Goal: Task Accomplishment & Management: Manage account settings

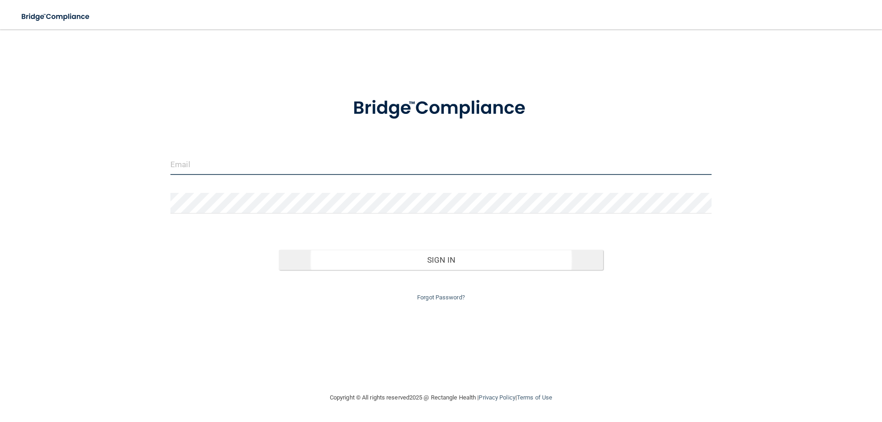
type input "[EMAIL_ADDRESS][DOMAIN_NAME]"
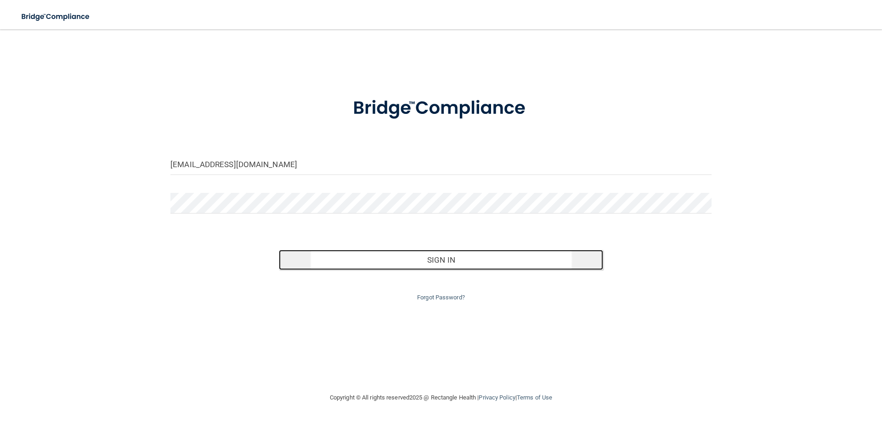
click at [460, 252] on button "Sign In" at bounding box center [441, 260] width 325 height 20
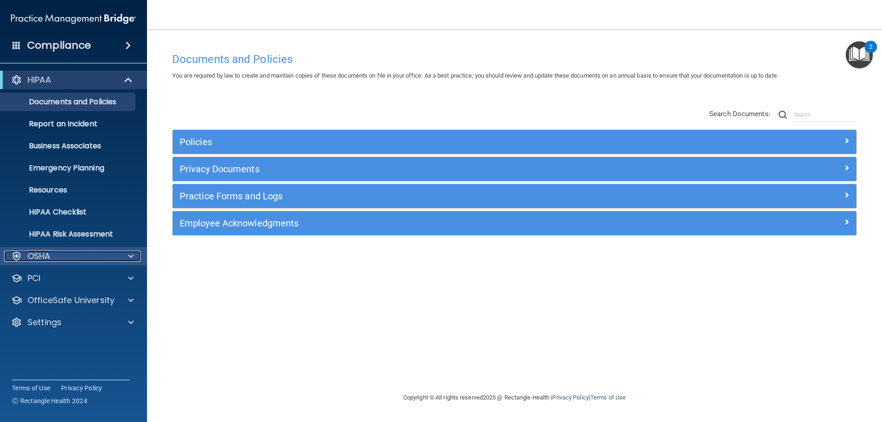
click at [122, 257] on div at bounding box center [129, 256] width 23 height 11
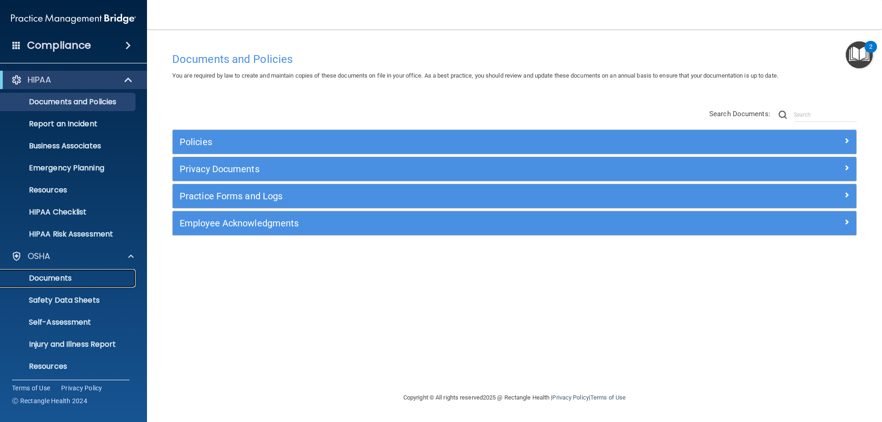
click at [112, 280] on p "Documents" at bounding box center [68, 278] width 125 height 9
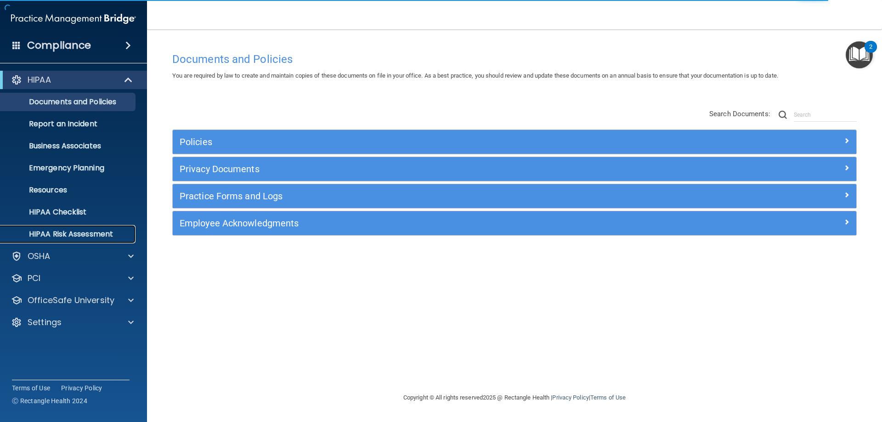
click at [110, 235] on p "HIPAA Risk Assessment" at bounding box center [68, 234] width 125 height 9
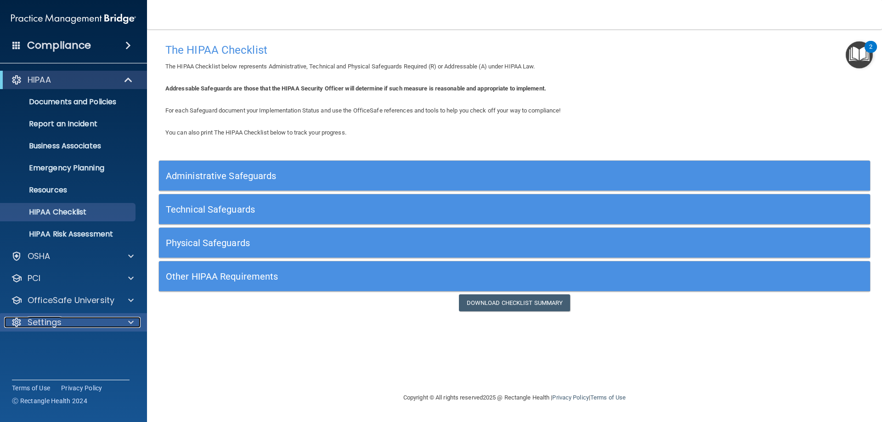
click at [113, 318] on div "Settings" at bounding box center [61, 322] width 114 height 11
click at [105, 343] on p "My Account" at bounding box center [68, 344] width 125 height 9
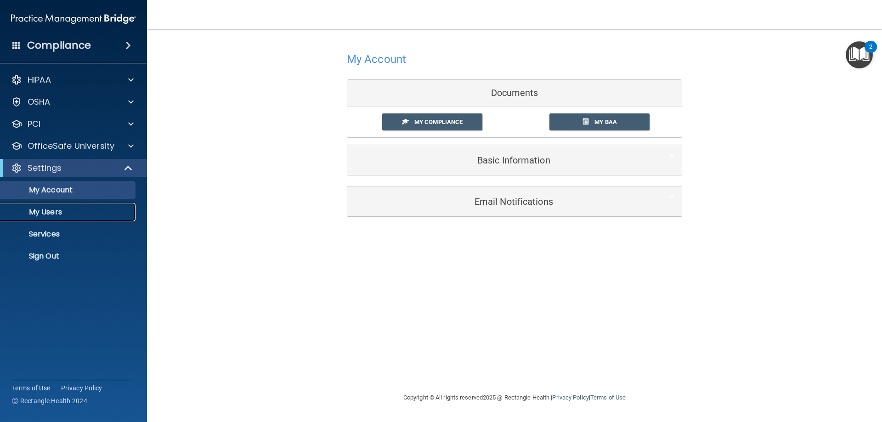
click at [107, 211] on p "My Users" at bounding box center [68, 212] width 125 height 9
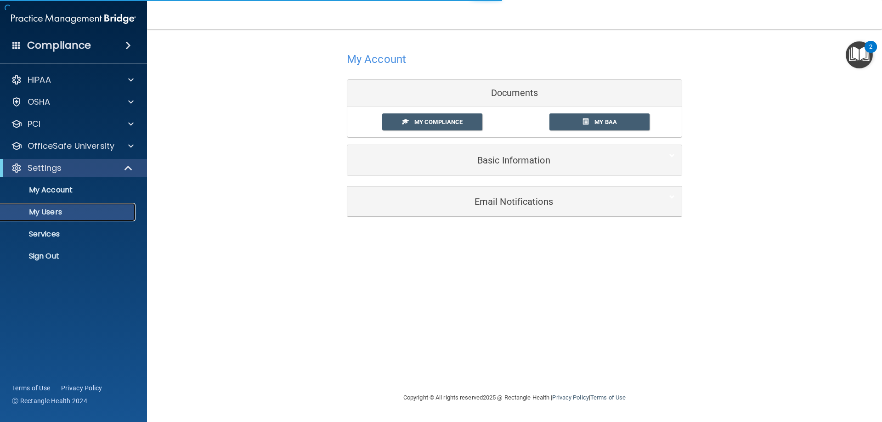
select select "20"
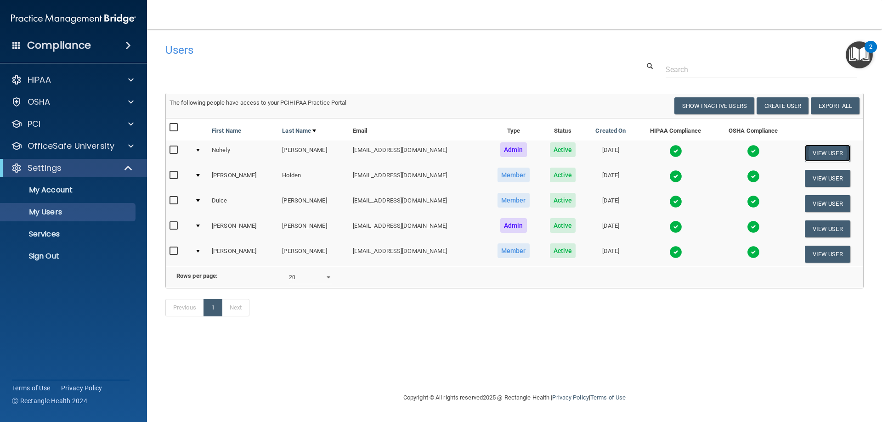
click at [824, 153] on button "View User" at bounding box center [827, 153] width 45 height 17
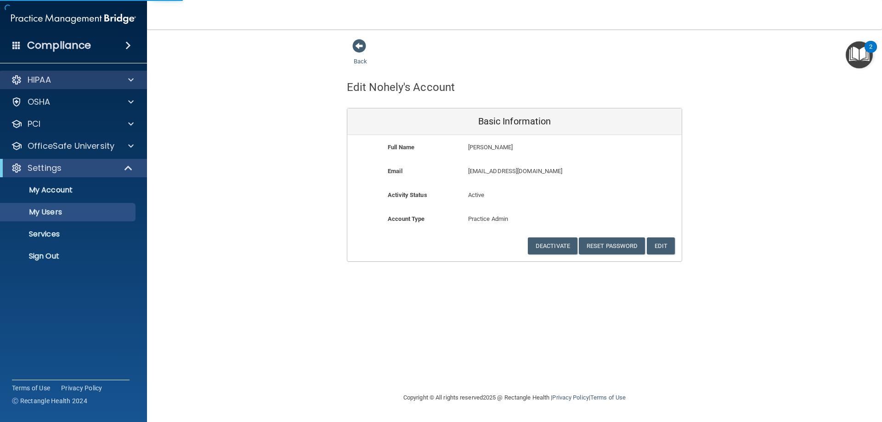
select select "20"
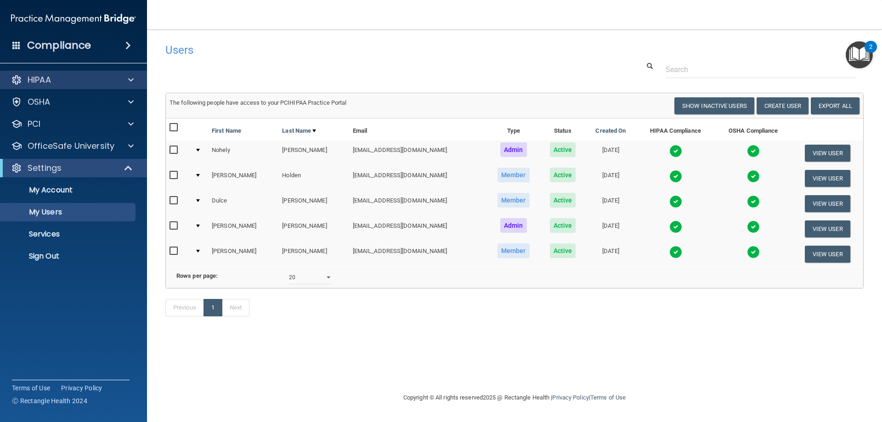
click at [102, 85] on div "HIPAA" at bounding box center [73, 80] width 147 height 18
